Goal: Task Accomplishment & Management: Use online tool/utility

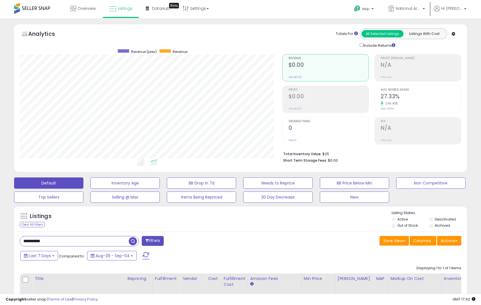
scroll to position [116, 262]
click at [85, 10] on span "Overview" at bounding box center [87, 9] width 18 height 6
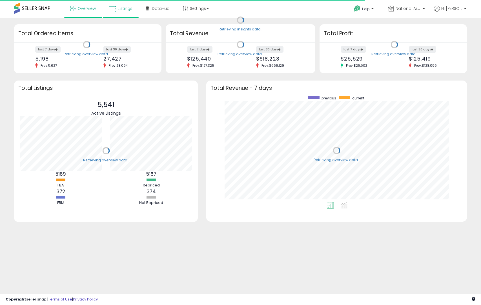
scroll to position [107, 249]
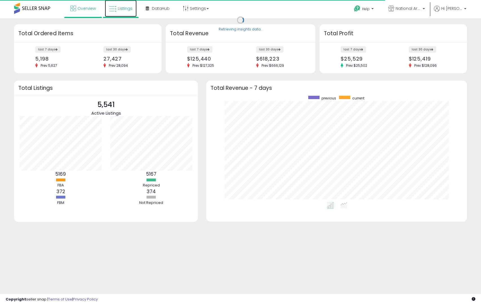
click at [115, 7] on icon at bounding box center [112, 8] width 7 height 7
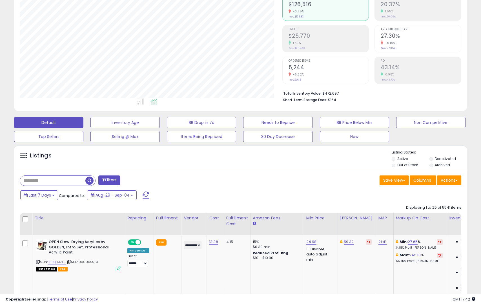
scroll to position [60, 0]
click at [376, 198] on div "Last 7 Days Compared to: Aug-29 - Sep-04" at bounding box center [240, 196] width 450 height 13
click at [458, 182] on button "Actions" at bounding box center [449, 181] width 24 height 10
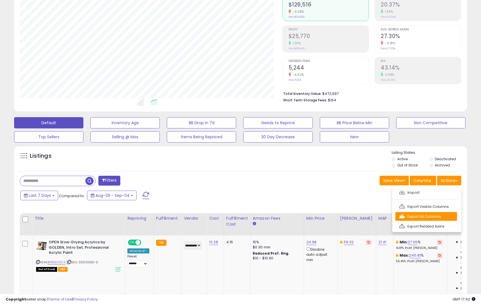
click at [432, 217] on link "Export All Columns" at bounding box center [427, 216] width 62 height 9
